Goal: Task Accomplishment & Management: Use online tool/utility

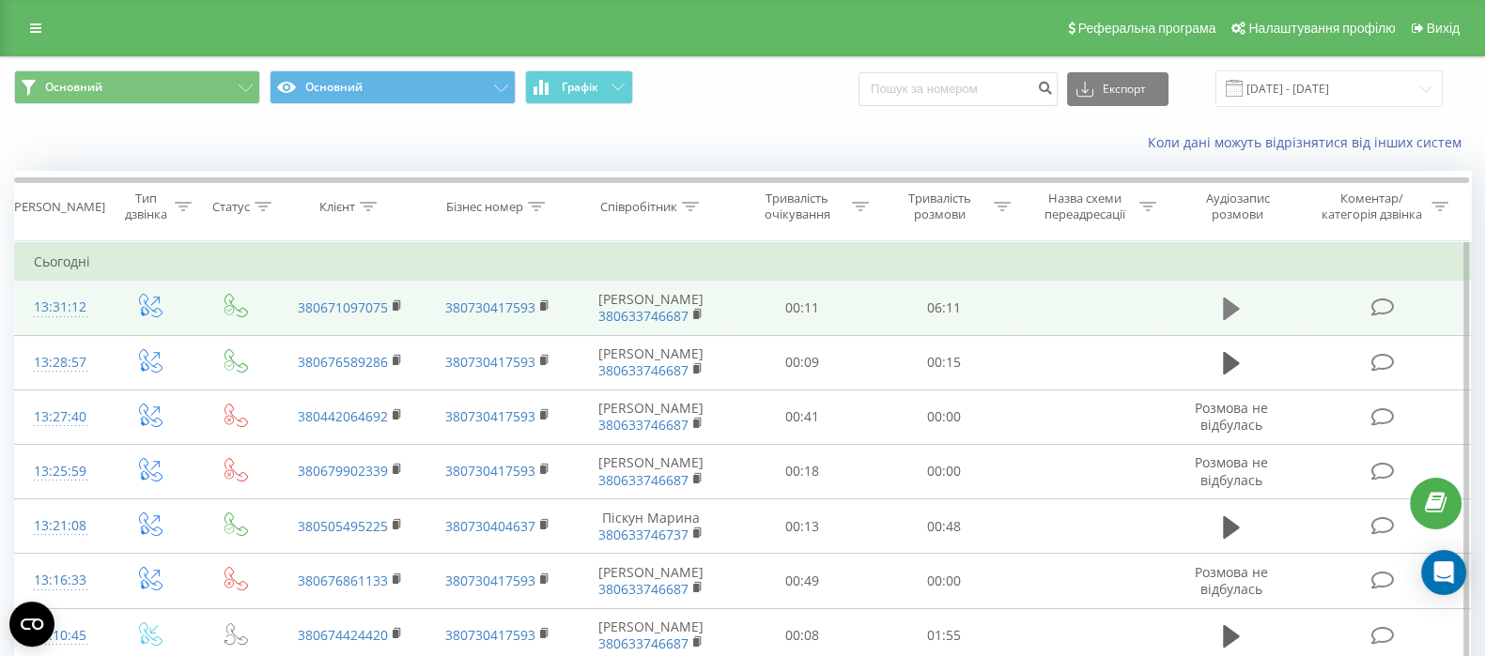
click at [1226, 298] on icon at bounding box center [1231, 309] width 17 height 26
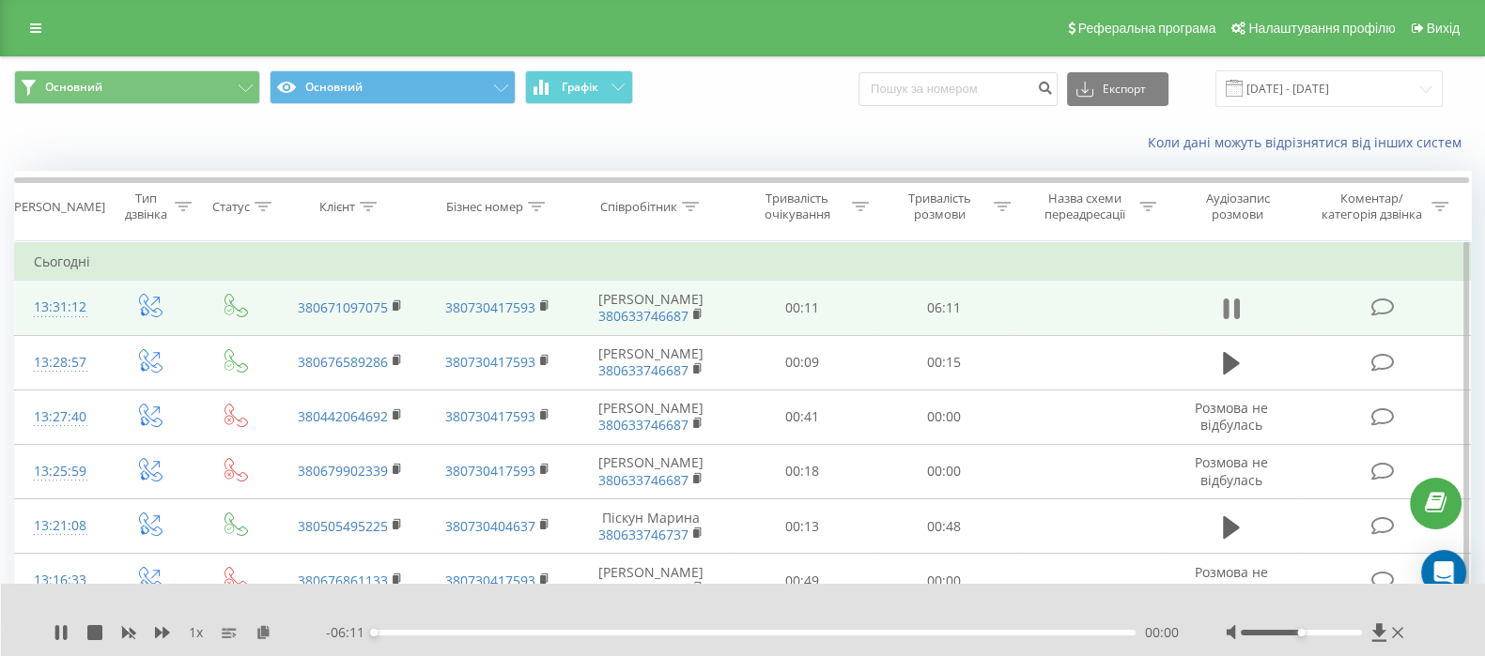
click at [1231, 306] on icon at bounding box center [1231, 309] width 17 height 26
click at [262, 627] on icon at bounding box center [263, 631] width 16 height 13
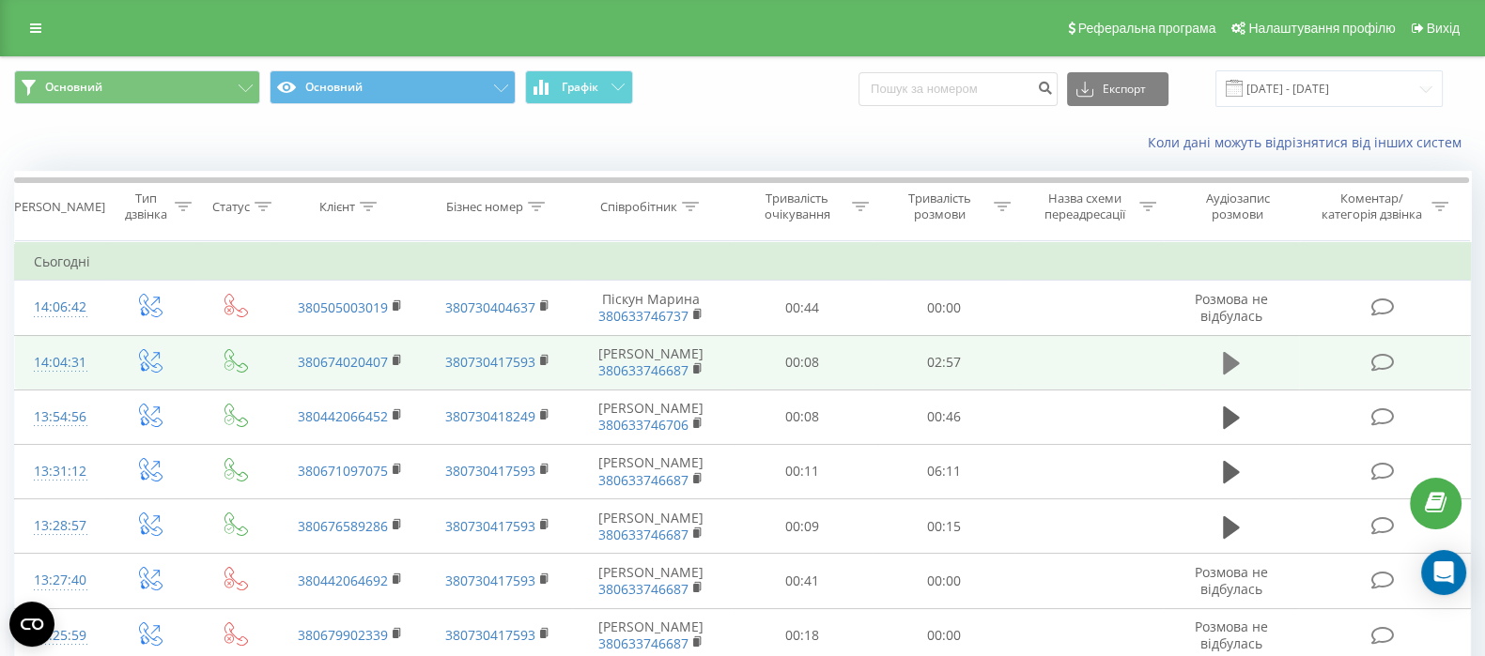
click at [1230, 362] on icon at bounding box center [1231, 363] width 17 height 23
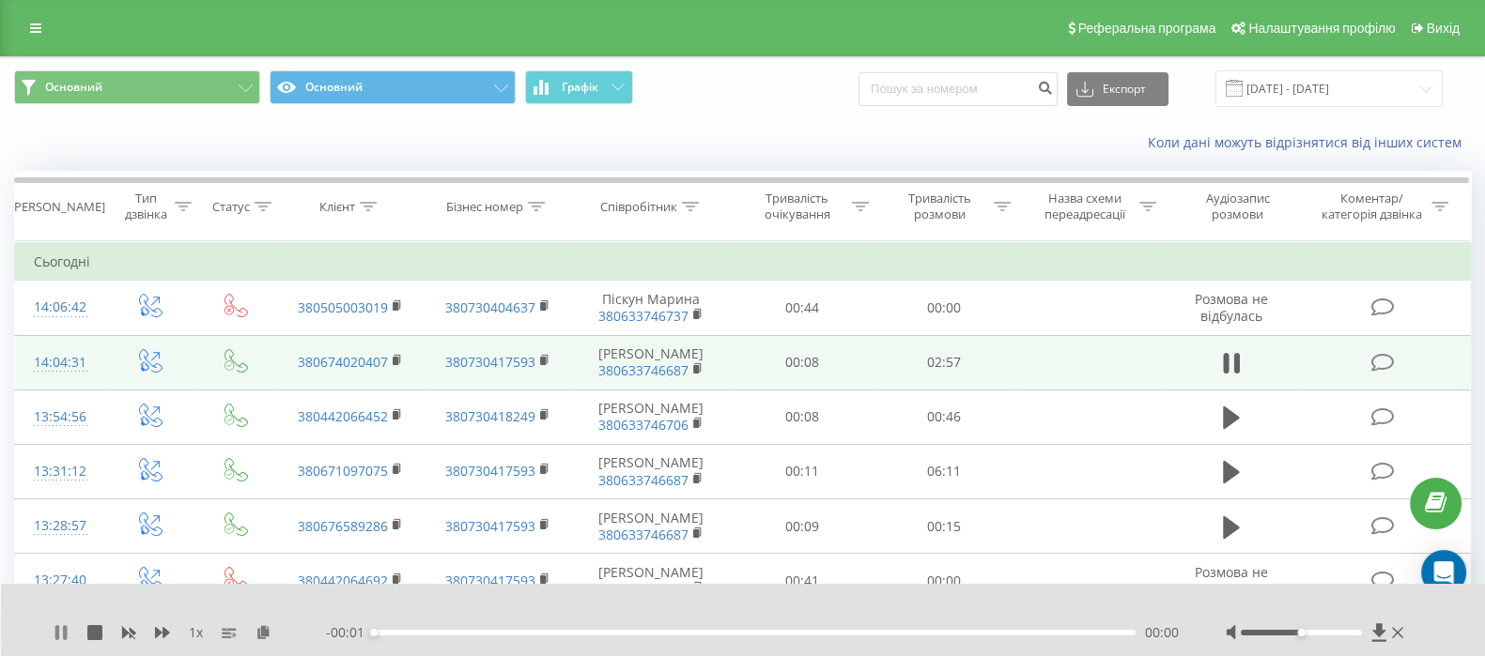
click at [58, 632] on icon at bounding box center [57, 632] width 4 height 15
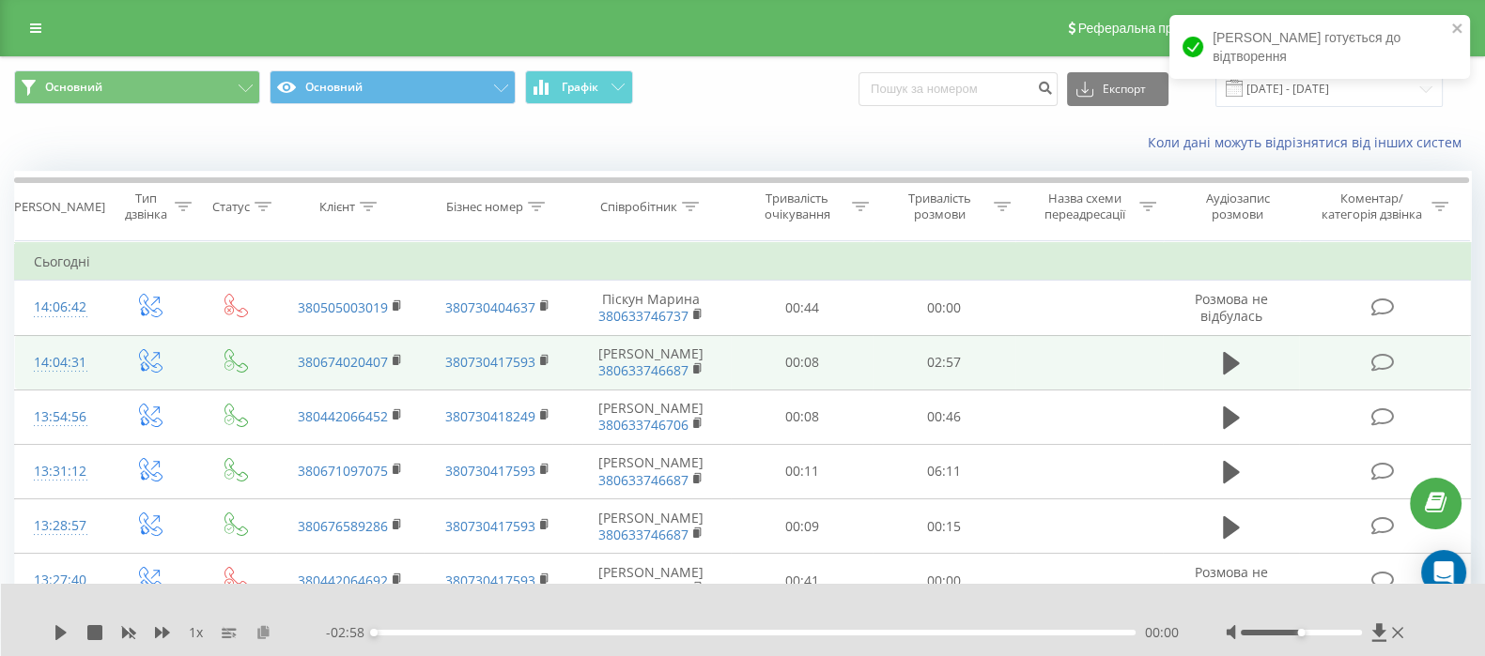
click at [262, 632] on icon at bounding box center [263, 631] width 16 height 13
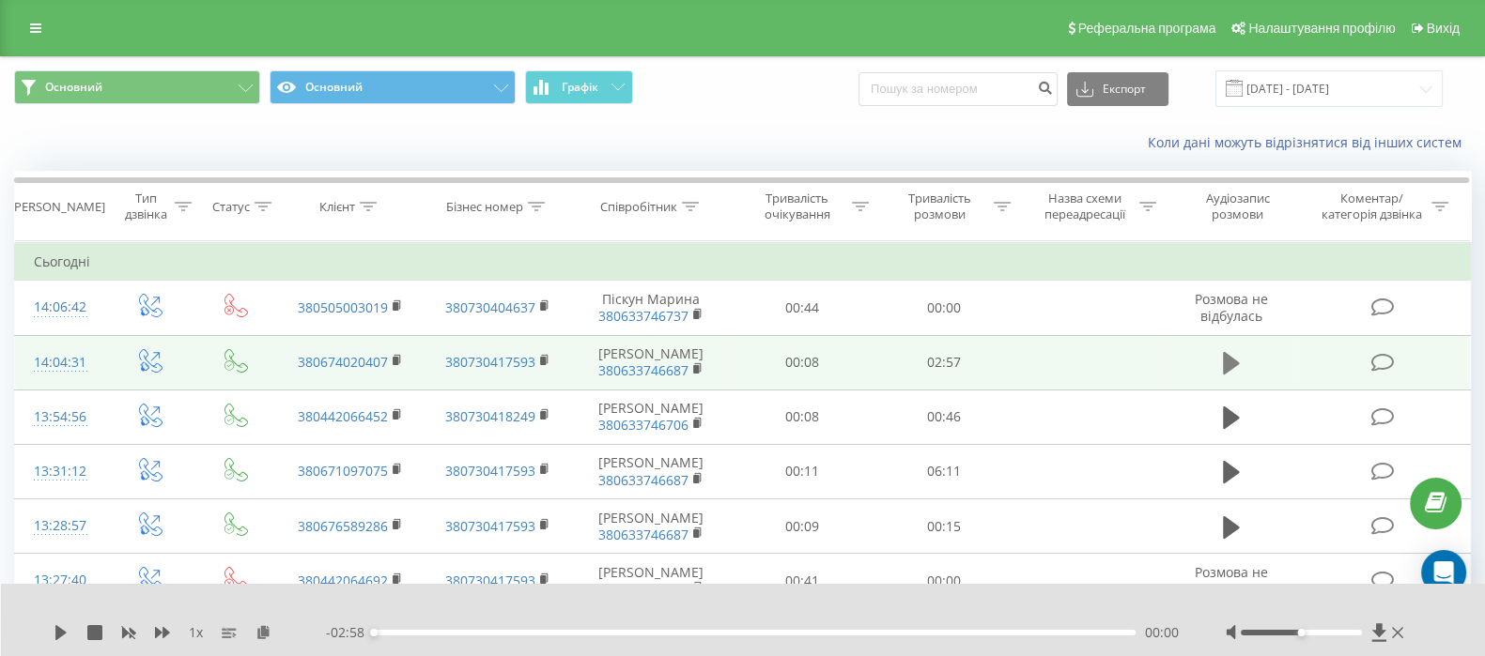
click at [1229, 362] on icon at bounding box center [1231, 363] width 17 height 23
click at [57, 631] on icon at bounding box center [57, 632] width 4 height 15
click at [258, 632] on icon at bounding box center [263, 631] width 16 height 13
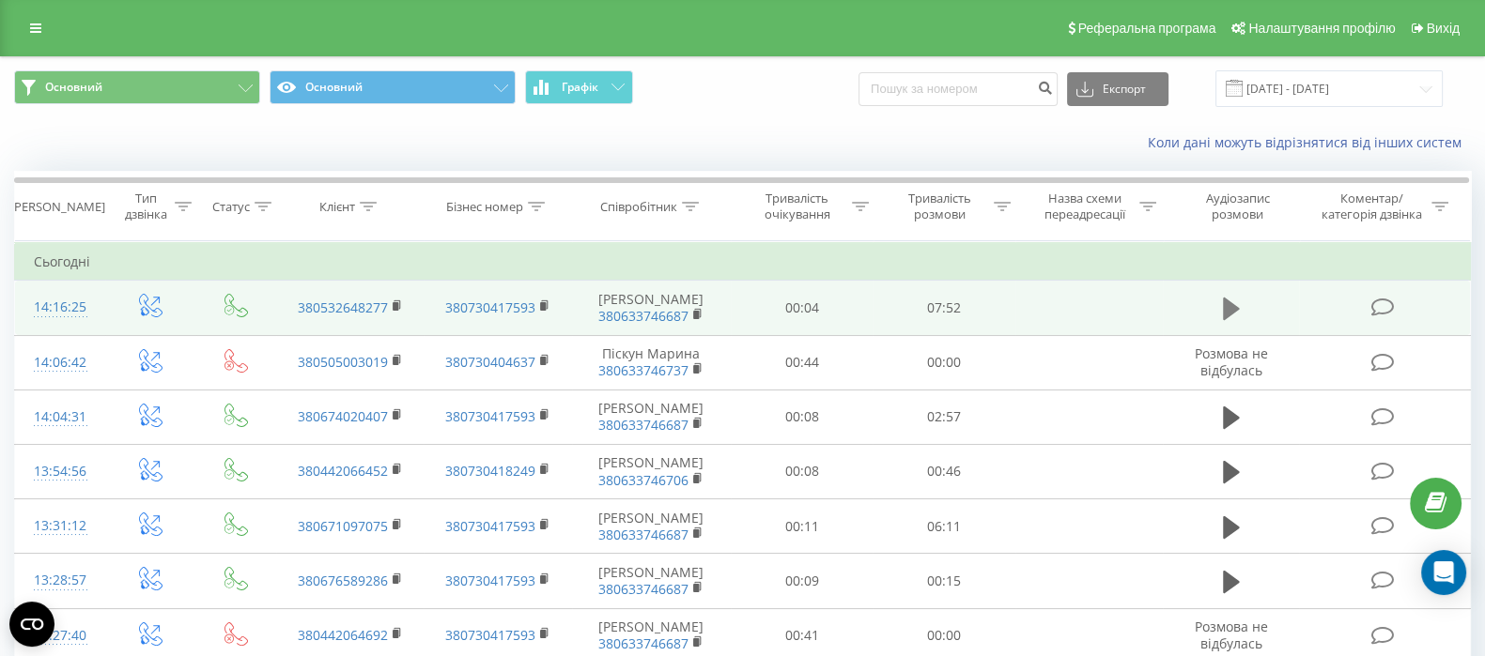
click at [1226, 317] on icon at bounding box center [1231, 309] width 17 height 26
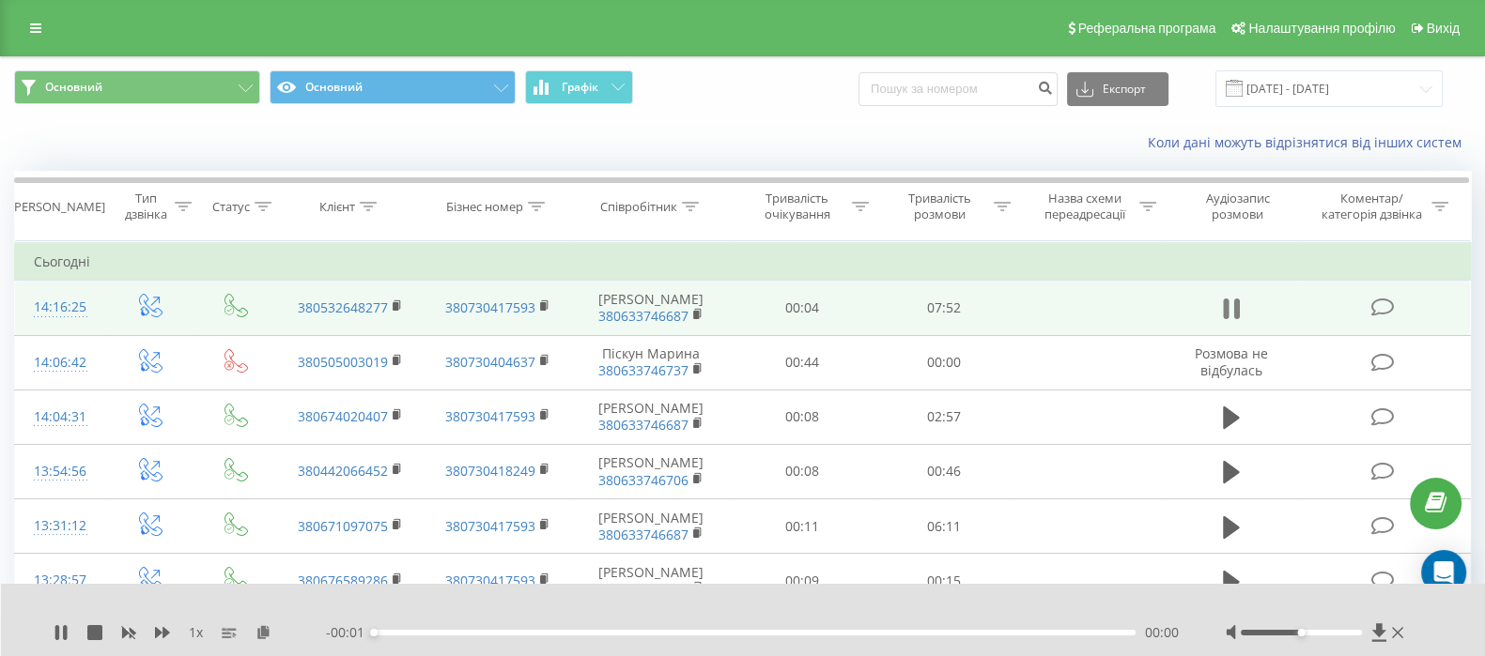
click at [1228, 308] on icon at bounding box center [1231, 309] width 17 height 26
click at [263, 632] on icon at bounding box center [263, 631] width 16 height 13
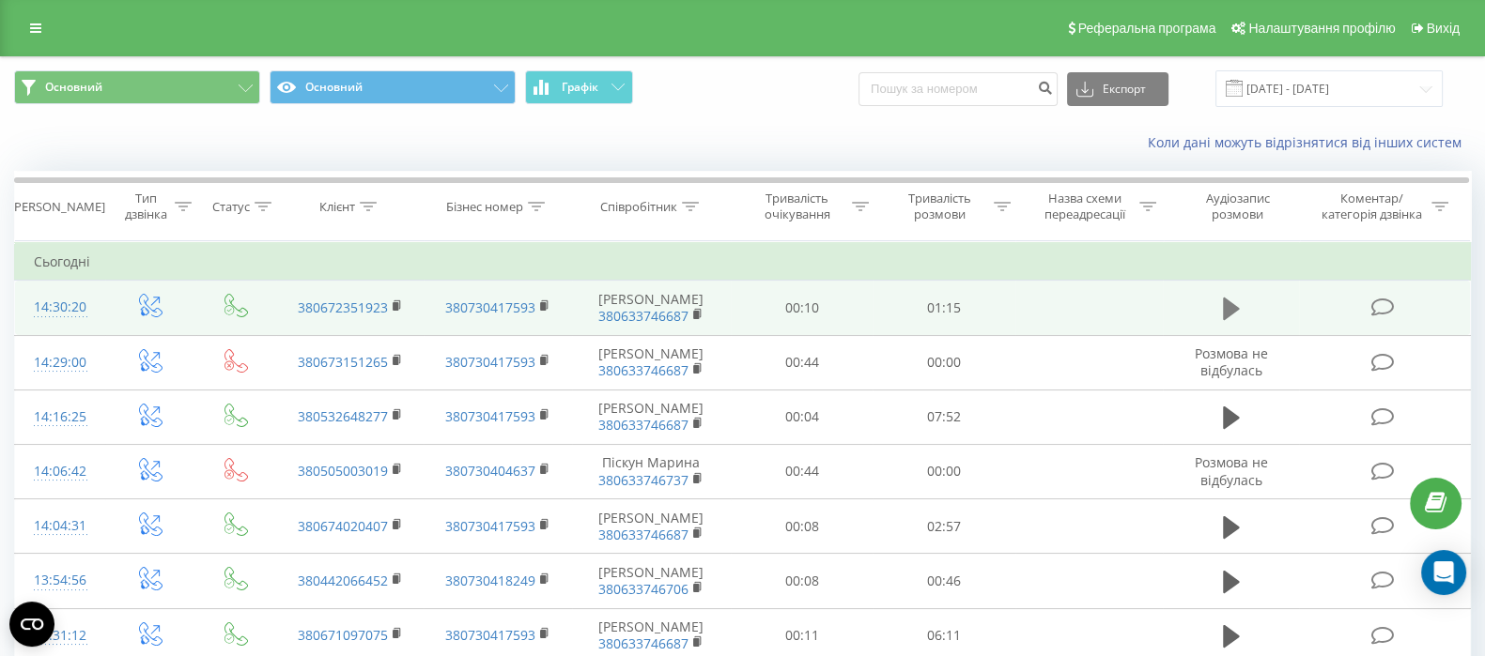
click at [1220, 300] on button at bounding box center [1231, 309] width 28 height 28
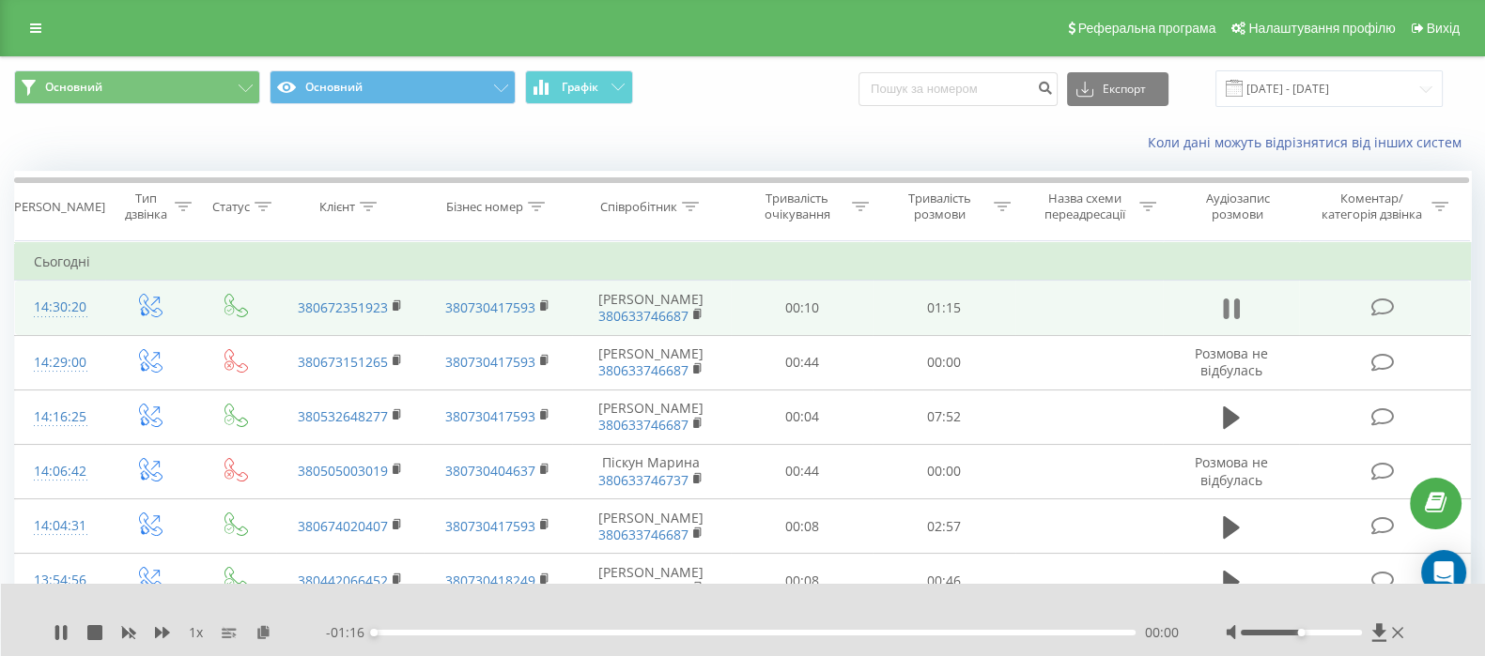
click at [1232, 309] on icon at bounding box center [1231, 309] width 17 height 26
click at [265, 625] on icon at bounding box center [263, 631] width 16 height 13
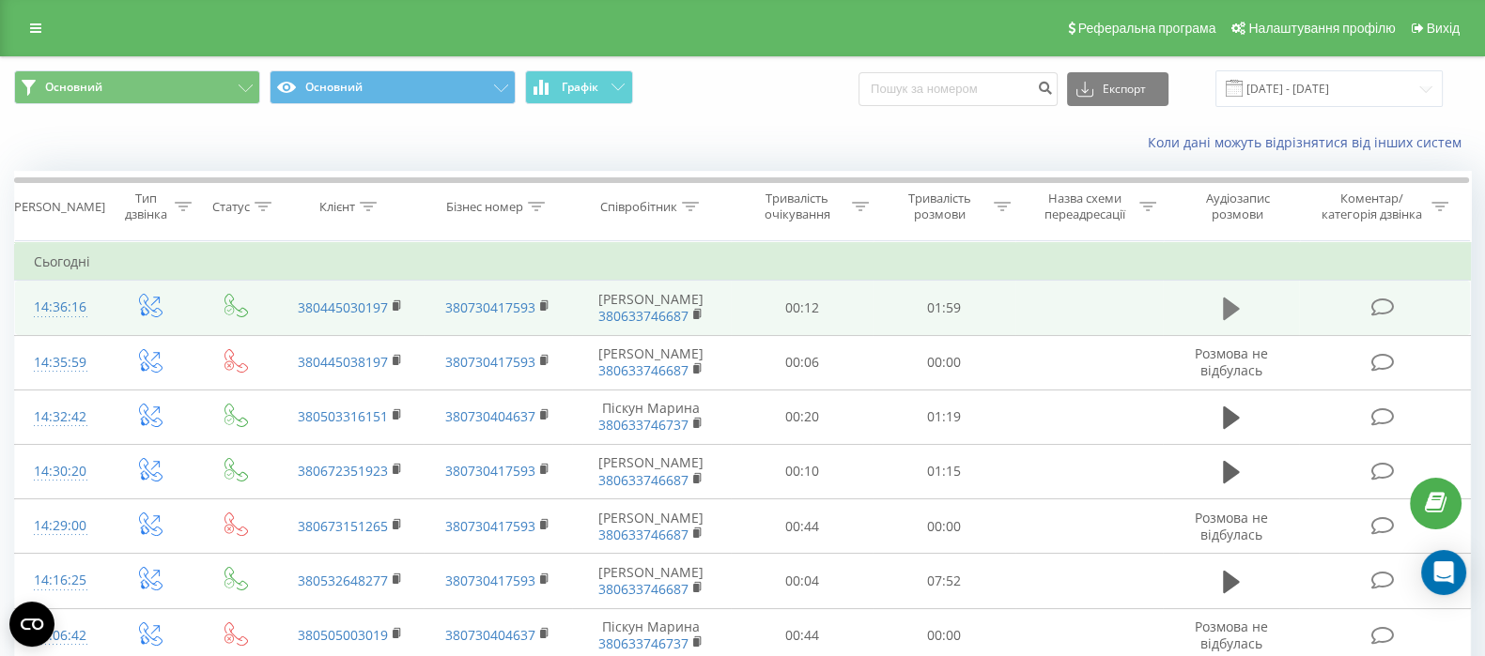
click at [1228, 306] on icon at bounding box center [1231, 309] width 17 height 23
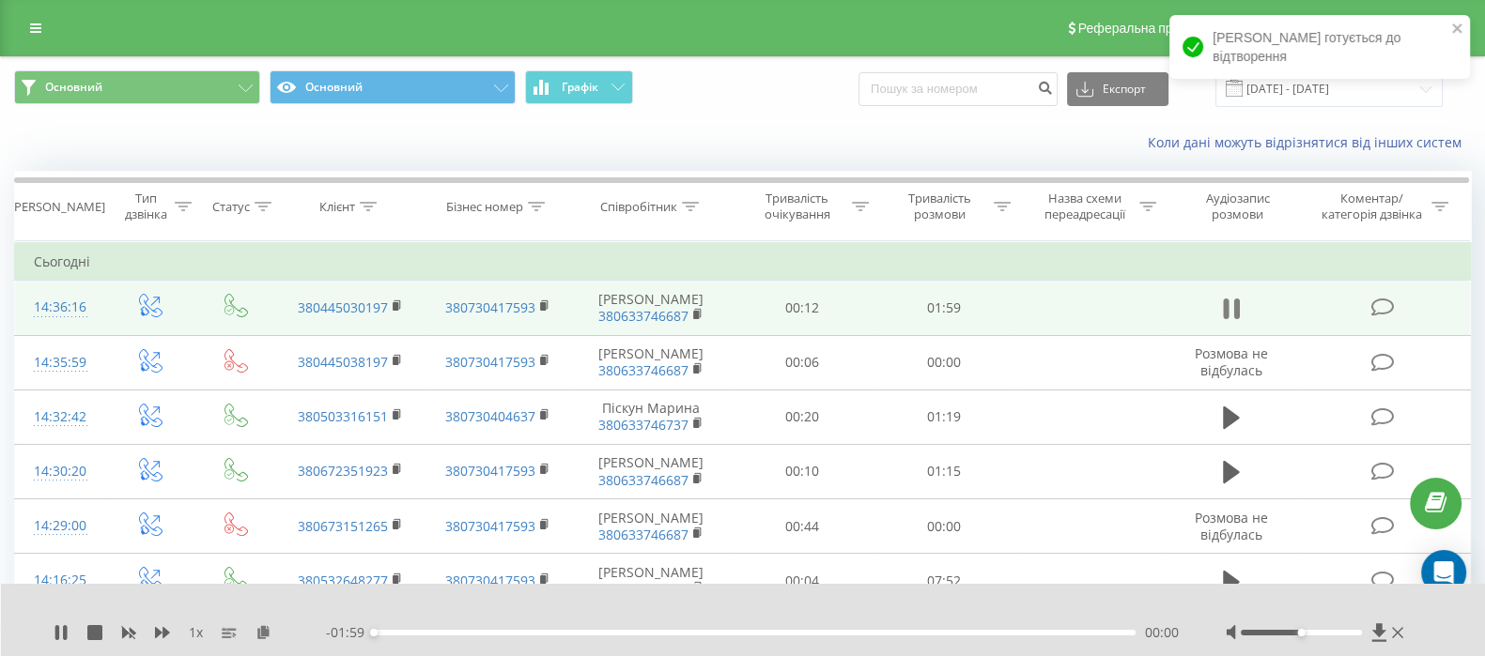
click at [1229, 307] on icon at bounding box center [1231, 309] width 17 height 26
click at [260, 626] on icon at bounding box center [263, 631] width 16 height 13
